Goal: Information Seeking & Learning: Learn about a topic

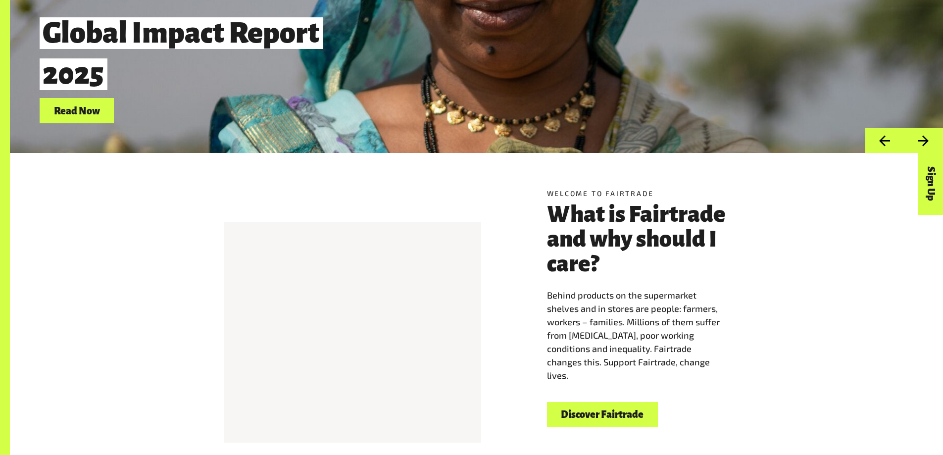
scroll to position [248, 0]
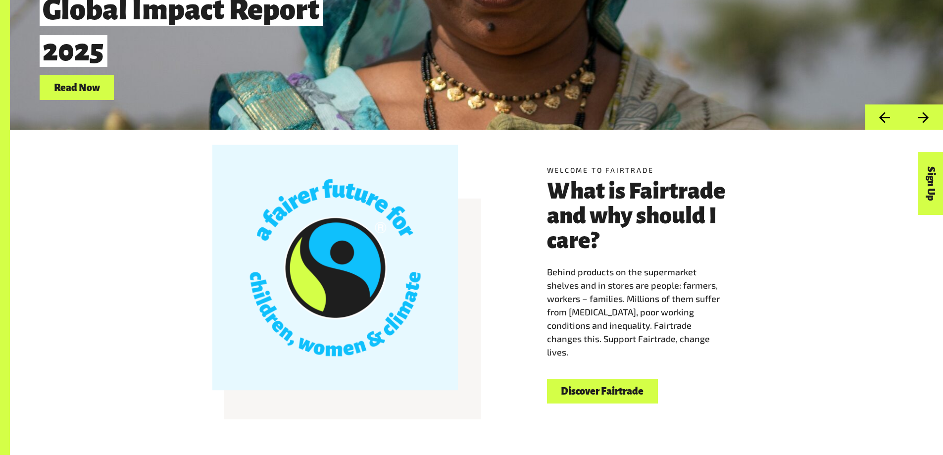
click at [612, 393] on link "Discover Fairtrade" at bounding box center [602, 391] width 111 height 25
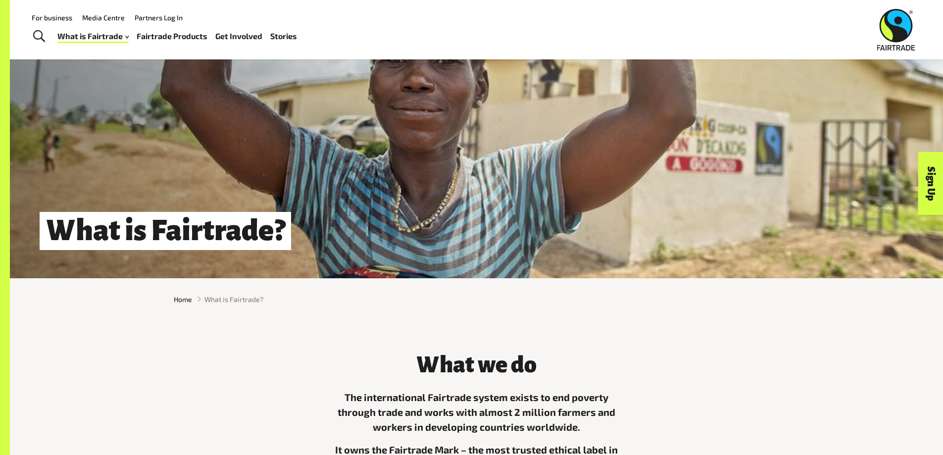
scroll to position [50, 0]
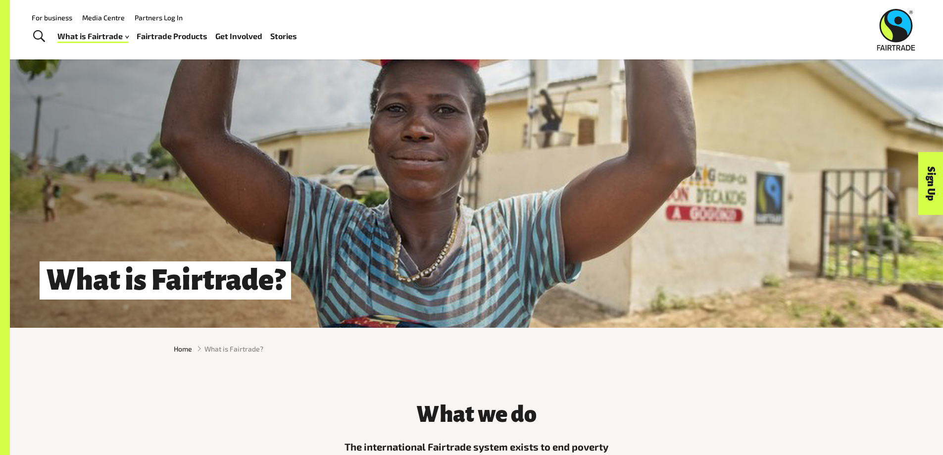
click at [34, 38] on span "Toggle Search" at bounding box center [39, 36] width 12 height 13
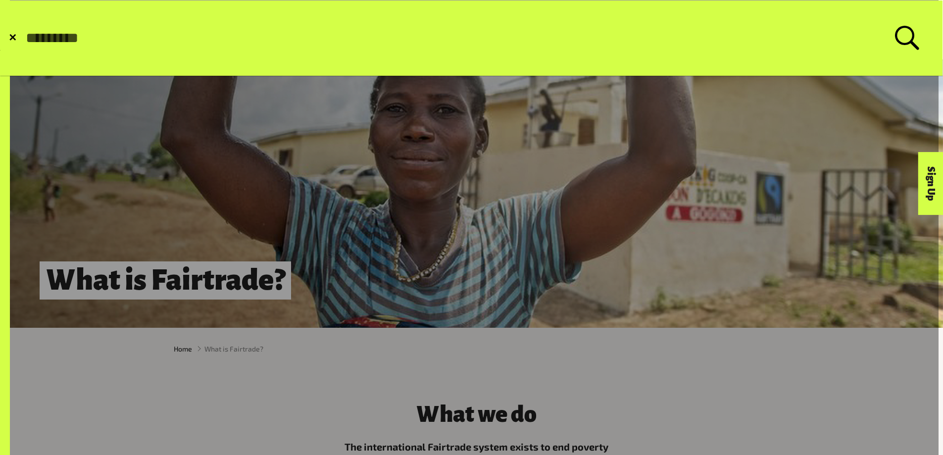
click at [15, 36] on span "✕" at bounding box center [12, 38] width 8 height 10
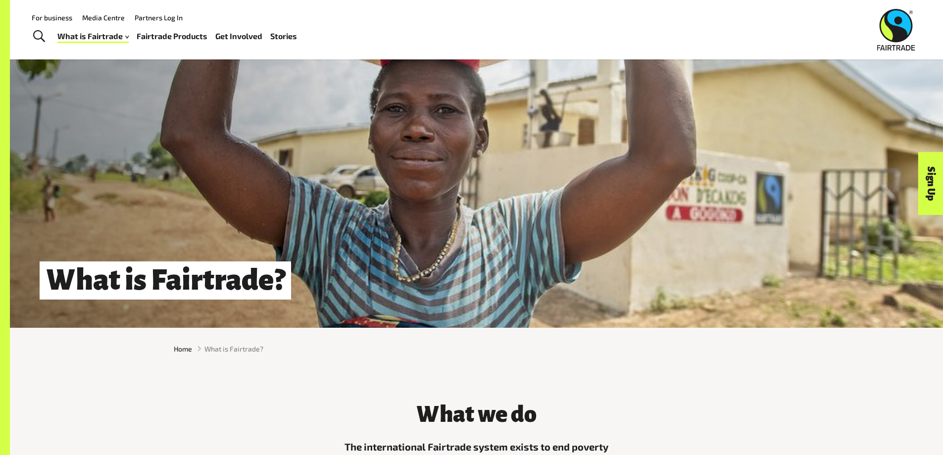
click at [111, 16] on link "Media Centre" at bounding box center [103, 17] width 43 height 8
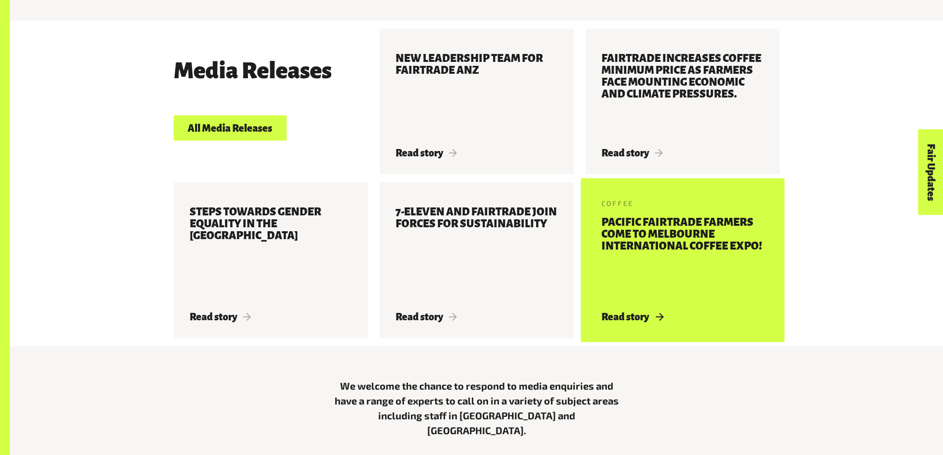
scroll to position [545, 0]
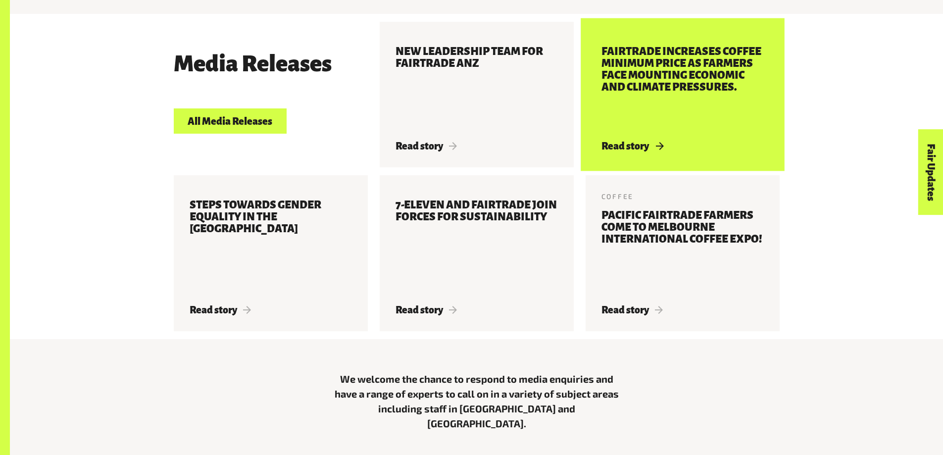
click at [678, 67] on h3 "Fairtrade increases coffee Minimum Price as farmers face mounting economic and …" at bounding box center [683, 87] width 162 height 83
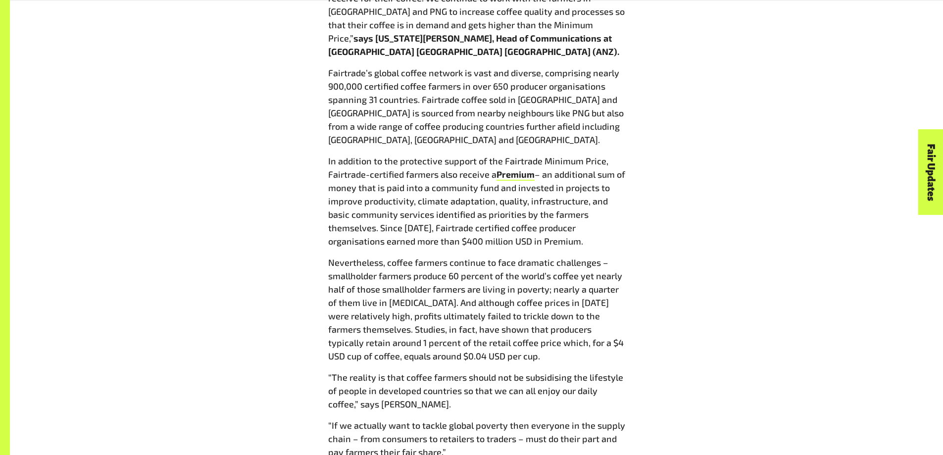
scroll to position [990, 0]
